Goal: Information Seeking & Learning: Find specific fact

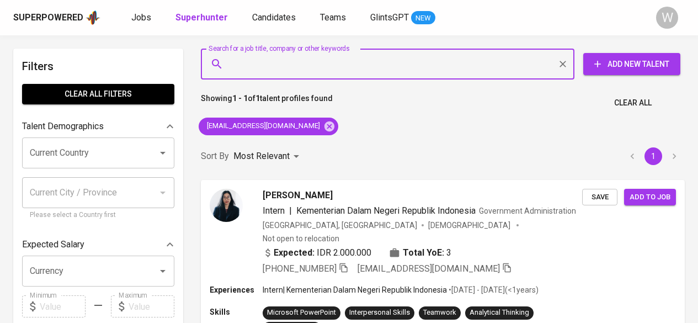
click at [368, 56] on input "Search for a job title, company or other keywords" at bounding box center [390, 64] width 325 height 21
type input "[EMAIL_ADDRESS][DOMAIN_NAME]"
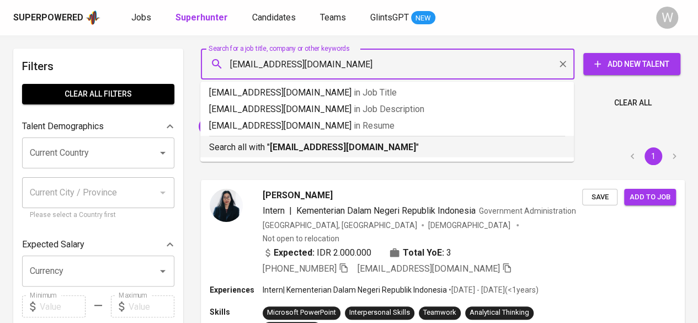
click at [350, 153] on p "Search all with " [EMAIL_ADDRESS][DOMAIN_NAME] "" at bounding box center [387, 147] width 356 height 13
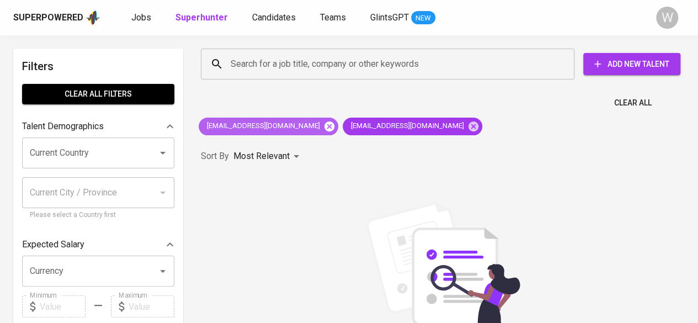
click at [324, 128] on icon at bounding box center [329, 126] width 10 height 10
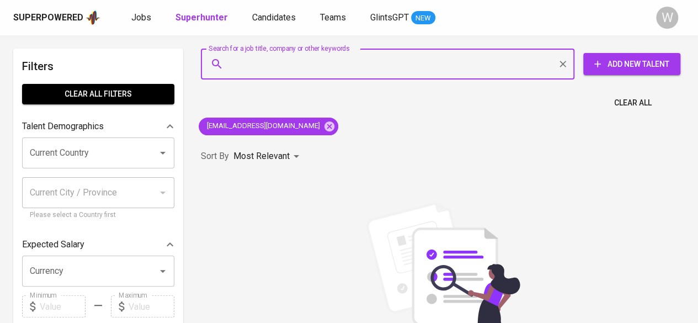
click at [360, 66] on input "Search for a job title, company or other keywords" at bounding box center [390, 64] width 325 height 21
paste input "Chita Tiara"
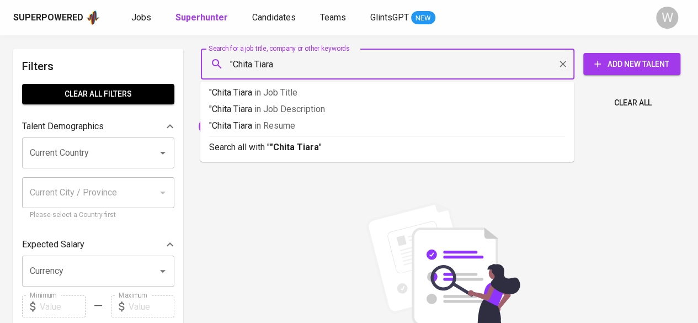
type input ""Chita Tiara""
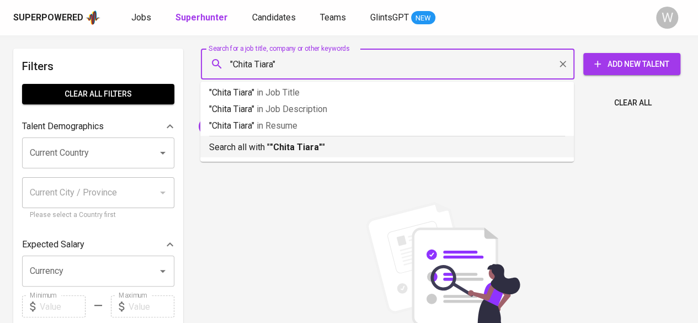
click at [345, 148] on p "Search all with " "Chita Tiara" "" at bounding box center [387, 147] width 356 height 13
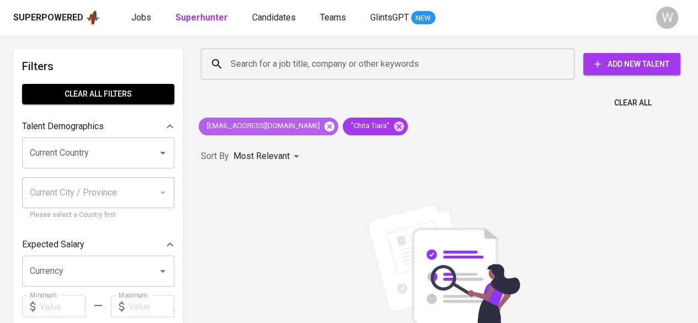
click at [324, 127] on icon at bounding box center [329, 126] width 10 height 10
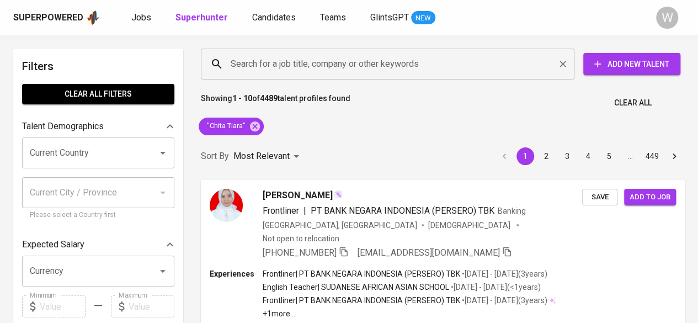
paste input "[EMAIL_ADDRESS][DOMAIN_NAME]"
click at [329, 68] on input "Search for a job title, company or other keywords" at bounding box center [390, 64] width 325 height 21
type input "[EMAIL_ADDRESS][DOMAIN_NAME]"
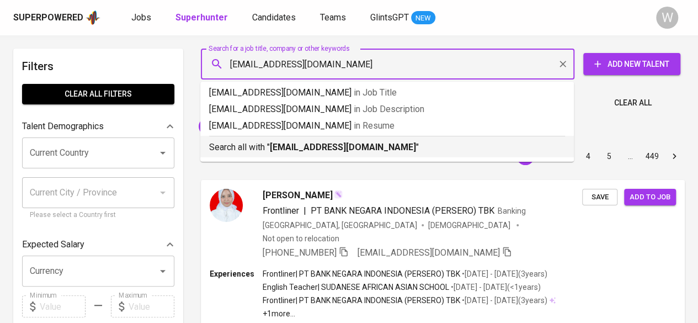
click at [344, 149] on b "[EMAIL_ADDRESS][DOMAIN_NAME]" at bounding box center [343, 147] width 146 height 10
click at [344, 149] on div "Sort By Most Relevant MOST_RELEVANT 1 2 3 4 5 … 449" at bounding box center [442, 157] width 497 height 34
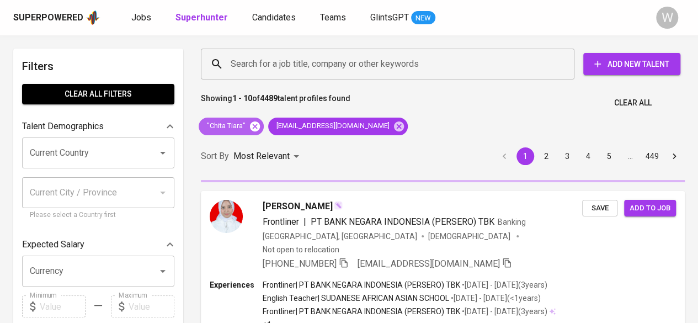
click at [255, 126] on icon at bounding box center [255, 126] width 12 height 12
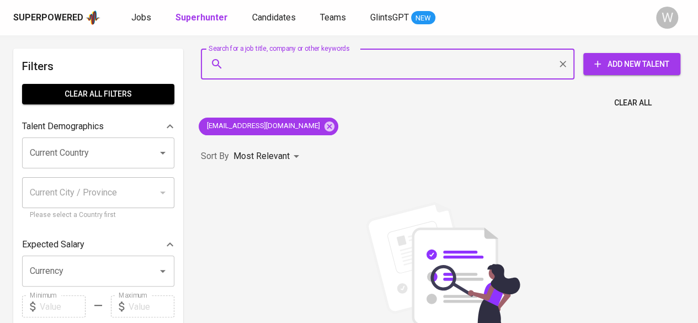
click at [250, 60] on input "Search for a job title, company or other keywords" at bounding box center [390, 64] width 325 height 21
paste input "[EMAIL_ADDRESS][DOMAIN_NAME]"
type input "[EMAIL_ADDRESS][DOMAIN_NAME]"
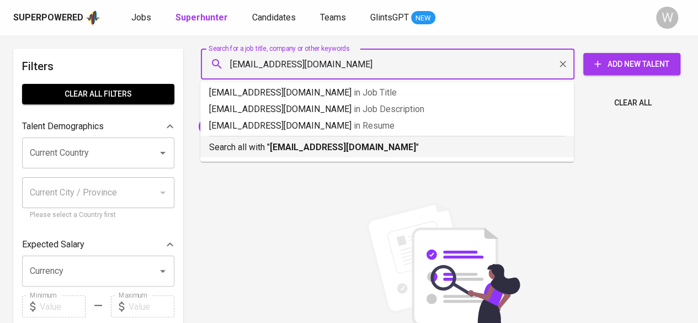
click at [308, 147] on b "[EMAIL_ADDRESS][DOMAIN_NAME]" at bounding box center [343, 147] width 146 height 10
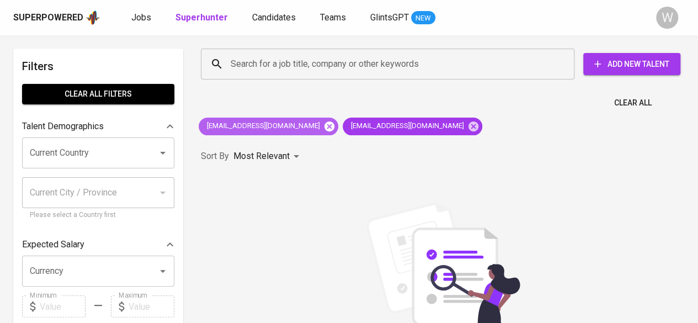
click at [323, 123] on icon at bounding box center [329, 126] width 12 height 12
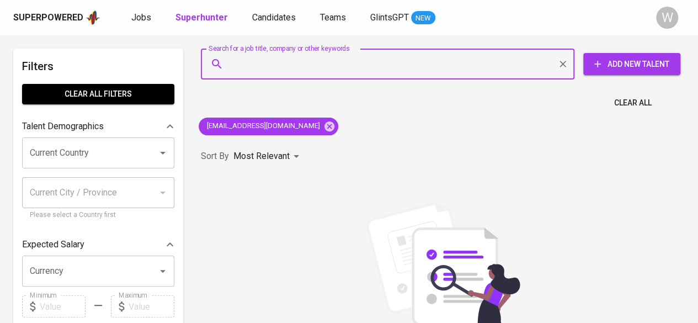
paste input "[EMAIL_ADDRESS][DOMAIN_NAME]"
click at [317, 56] on input "Search for a job title, company or other keywords" at bounding box center [390, 64] width 325 height 21
type input "[EMAIL_ADDRESS][DOMAIN_NAME]"
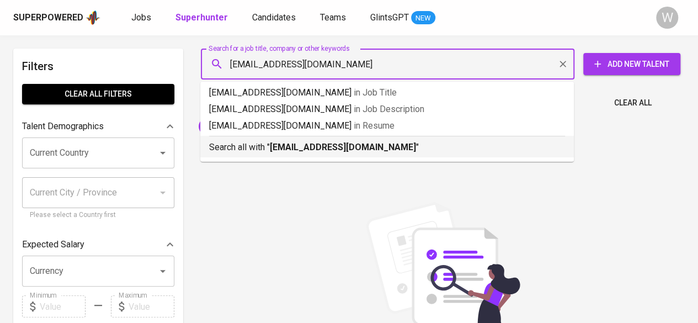
click at [343, 152] on b "[EMAIL_ADDRESS][DOMAIN_NAME]" at bounding box center [343, 147] width 146 height 10
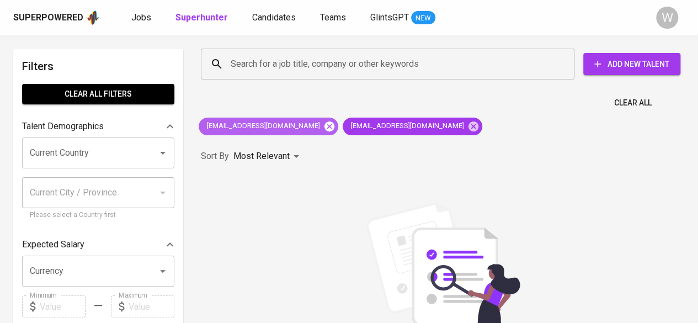
click at [324, 130] on icon at bounding box center [329, 126] width 10 height 10
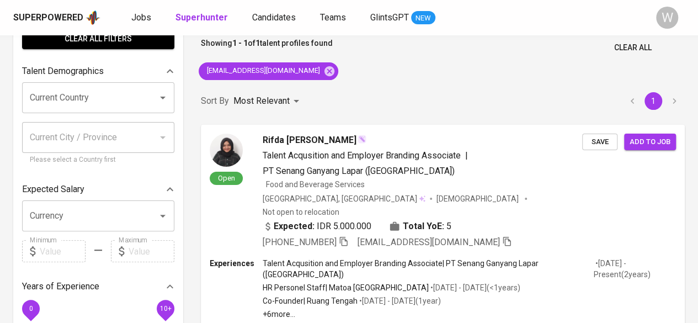
scroll to position [56, 0]
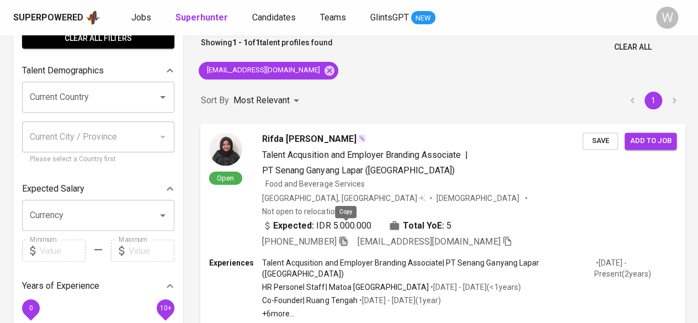
click at [345, 236] on icon "button" at bounding box center [343, 241] width 10 height 10
